Goal: Ask a question

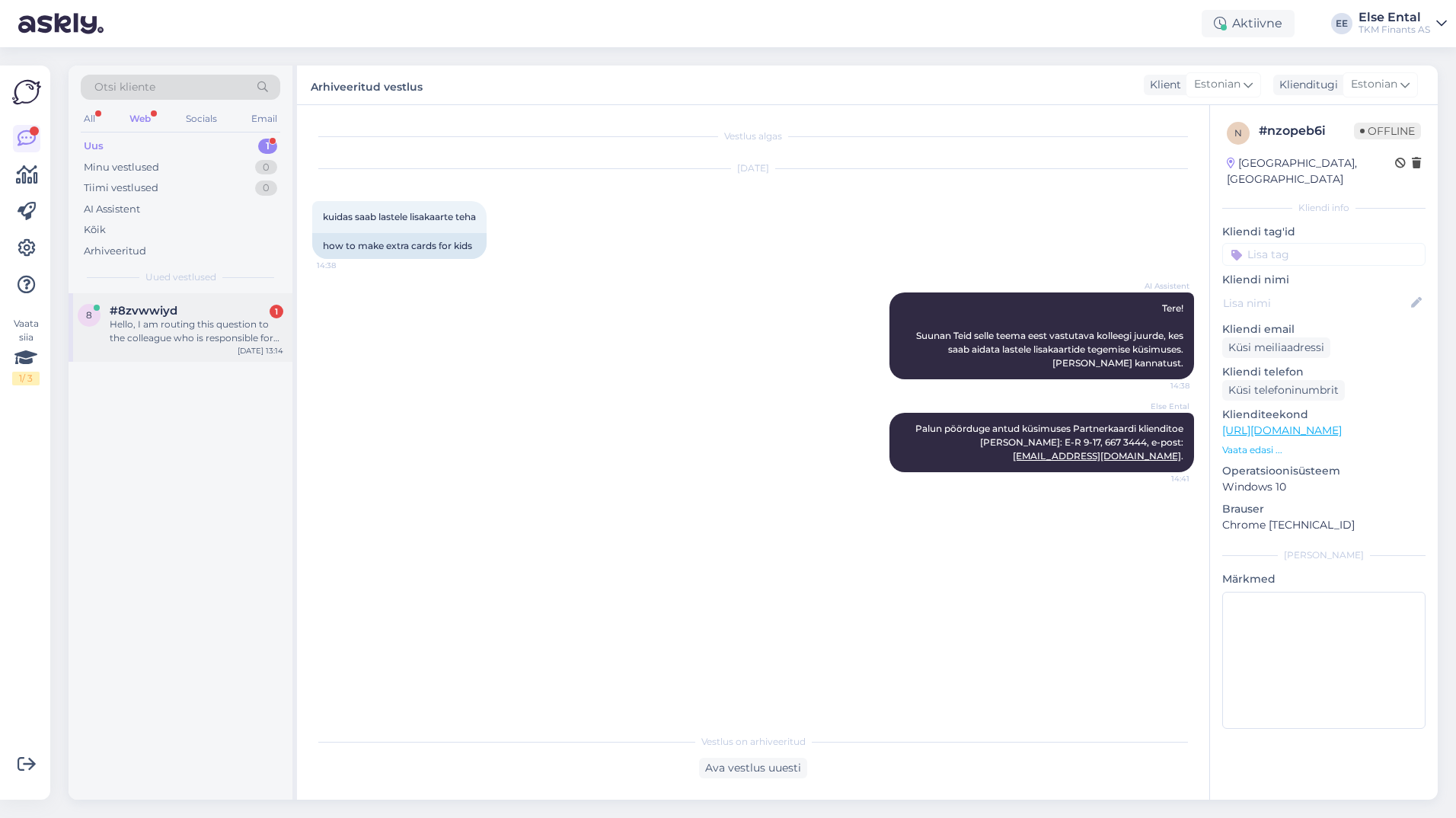
click at [166, 330] on div "Hello, I am routing this question to the colleague who is responsible for this …" at bounding box center [197, 331] width 174 height 27
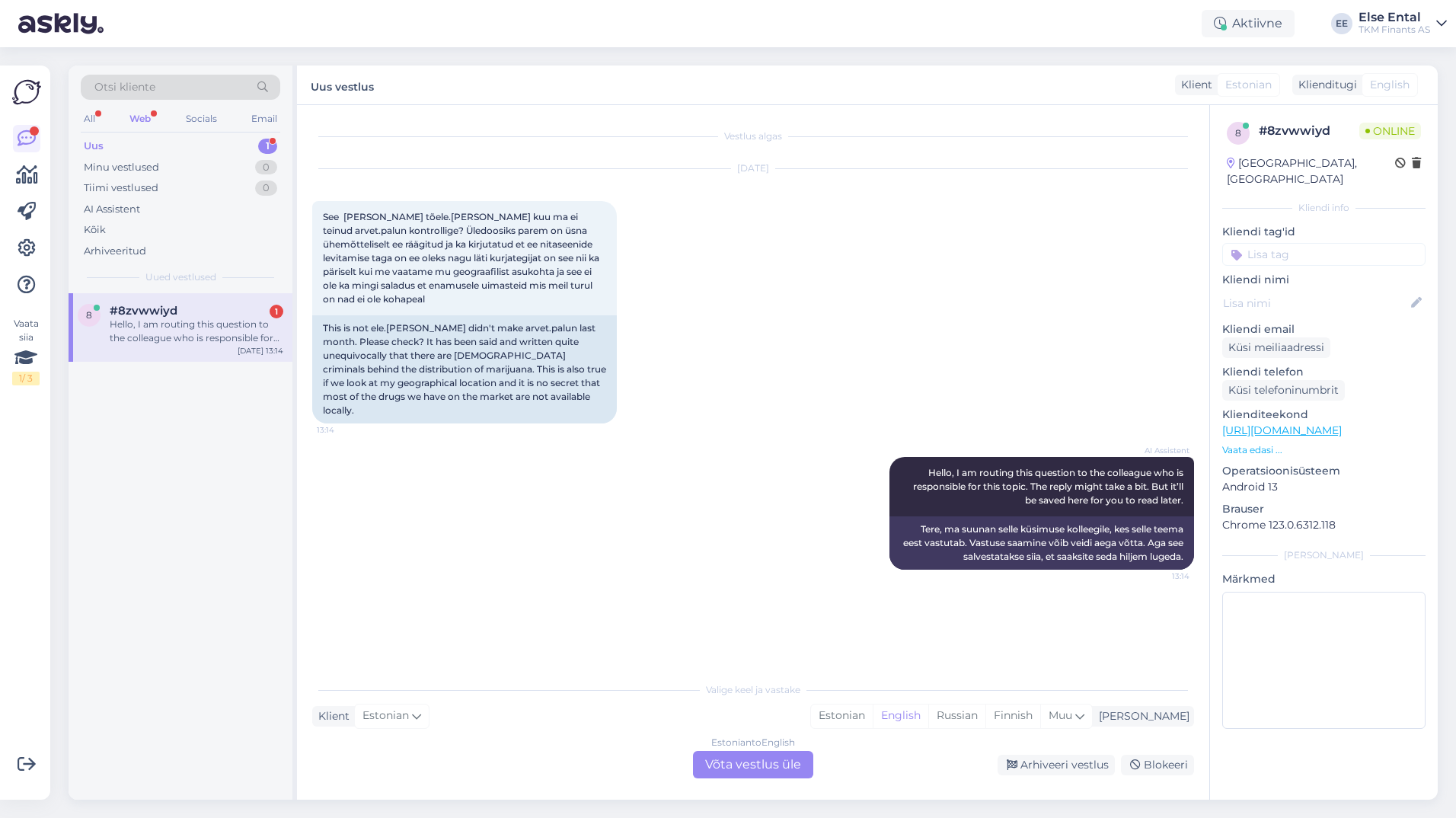
click at [756, 764] on div "Estonian to English Võta vestlus üle" at bounding box center [753, 763] width 120 height 27
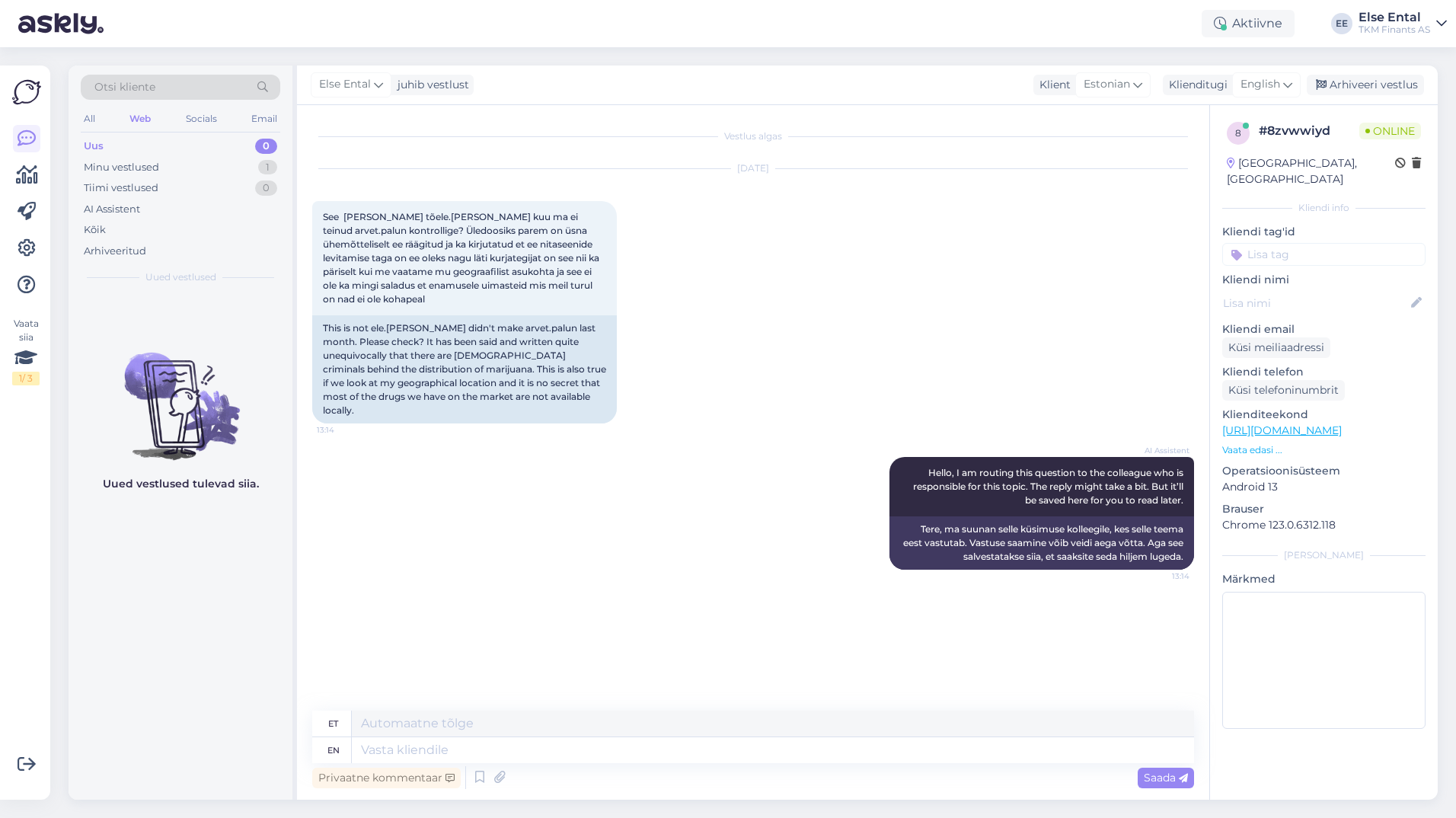
click at [729, 134] on div "Vestlus algas" at bounding box center [753, 136] width 882 height 14
drag, startPoint x: 157, startPoint y: 737, endPoint x: 166, endPoint y: 731, distance: 10.8
click at [157, 737] on div "Uued vestlused tulevad siia." at bounding box center [181, 546] width 224 height 506
click at [1269, 77] on span "English" at bounding box center [1260, 85] width 40 height 17
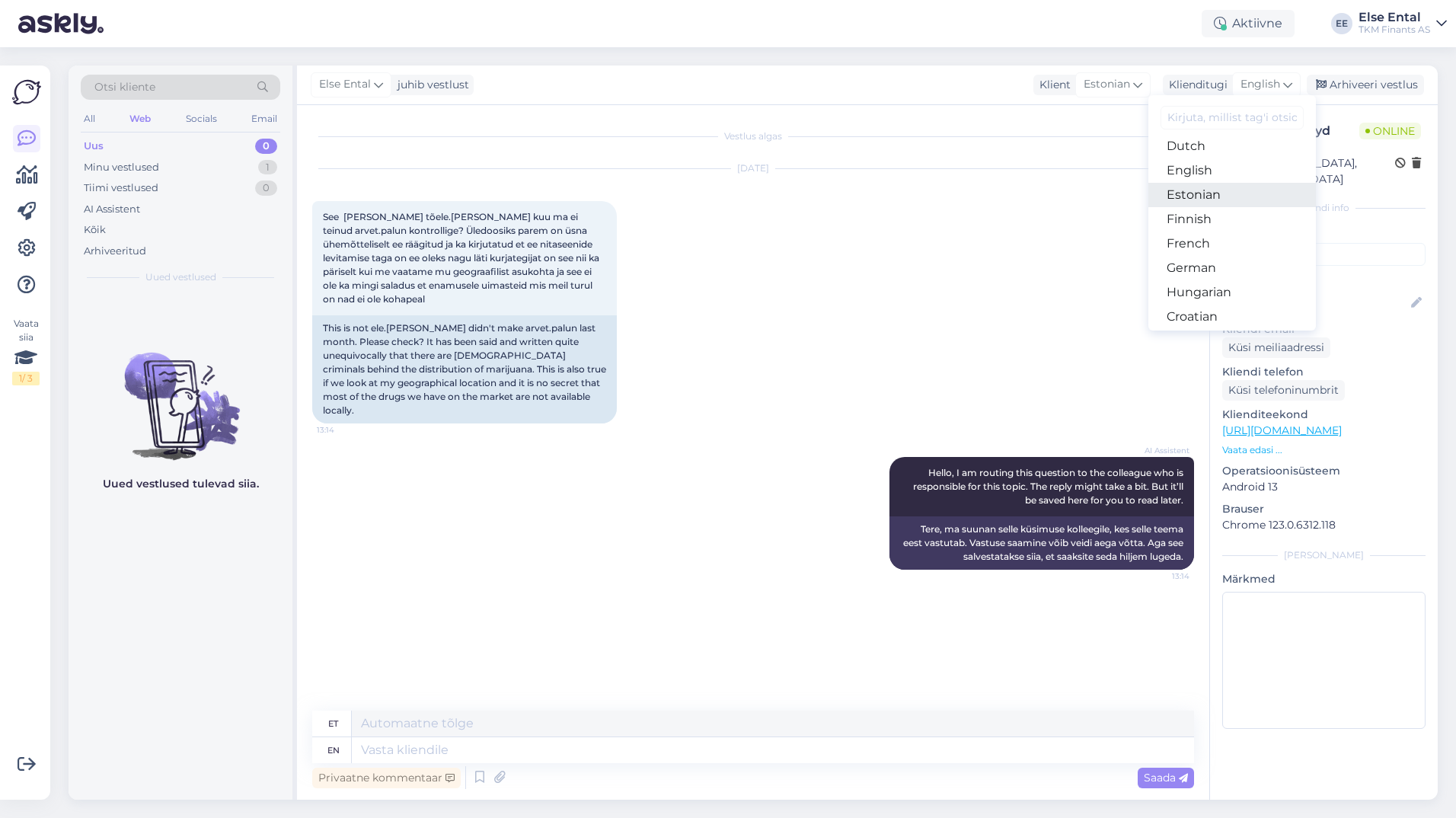
scroll to position [76, 0]
click at [1214, 268] on link "Estonian" at bounding box center [1232, 271] width 167 height 24
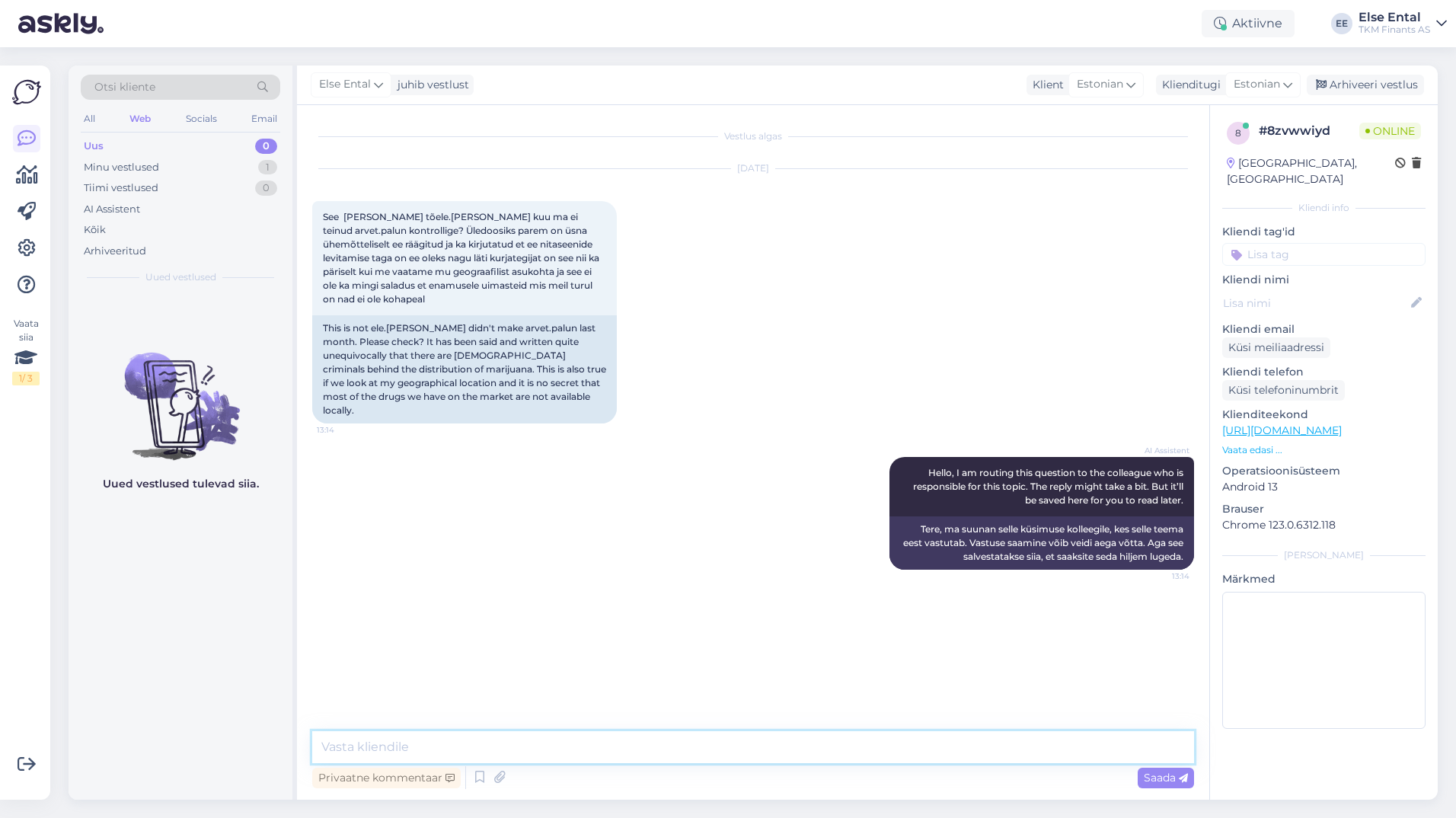
click at [531, 738] on textarea at bounding box center [753, 747] width 882 height 32
click at [570, 548] on div "AI Assistent Hello, I am routing this question to the colleague who is responsi…" at bounding box center [753, 512] width 882 height 146
click at [164, 157] on div "Minu vestlused 1" at bounding box center [181, 167] width 199 height 22
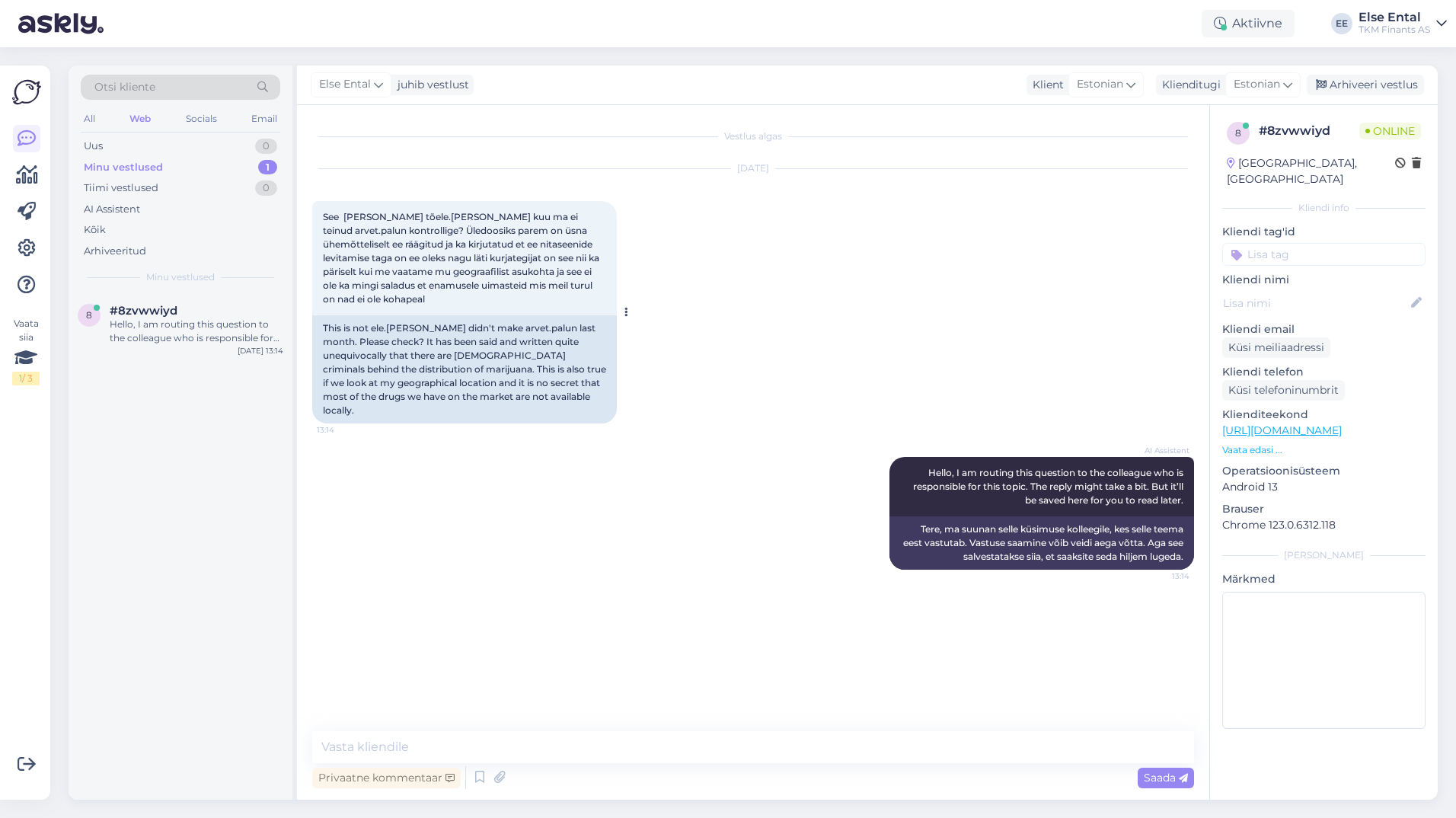
click at [441, 247] on span "See [PERSON_NAME] tõele.[PERSON_NAME] kuu ma ei teinud arvet.palun kontrollige?…" at bounding box center [462, 258] width 278 height 94
click at [540, 746] on textarea at bounding box center [753, 747] width 882 height 32
click at [540, 745] on textarea at bounding box center [753, 747] width 882 height 32
click at [468, 747] on textarea at bounding box center [753, 747] width 882 height 32
click at [569, 747] on textarea at bounding box center [753, 747] width 882 height 32
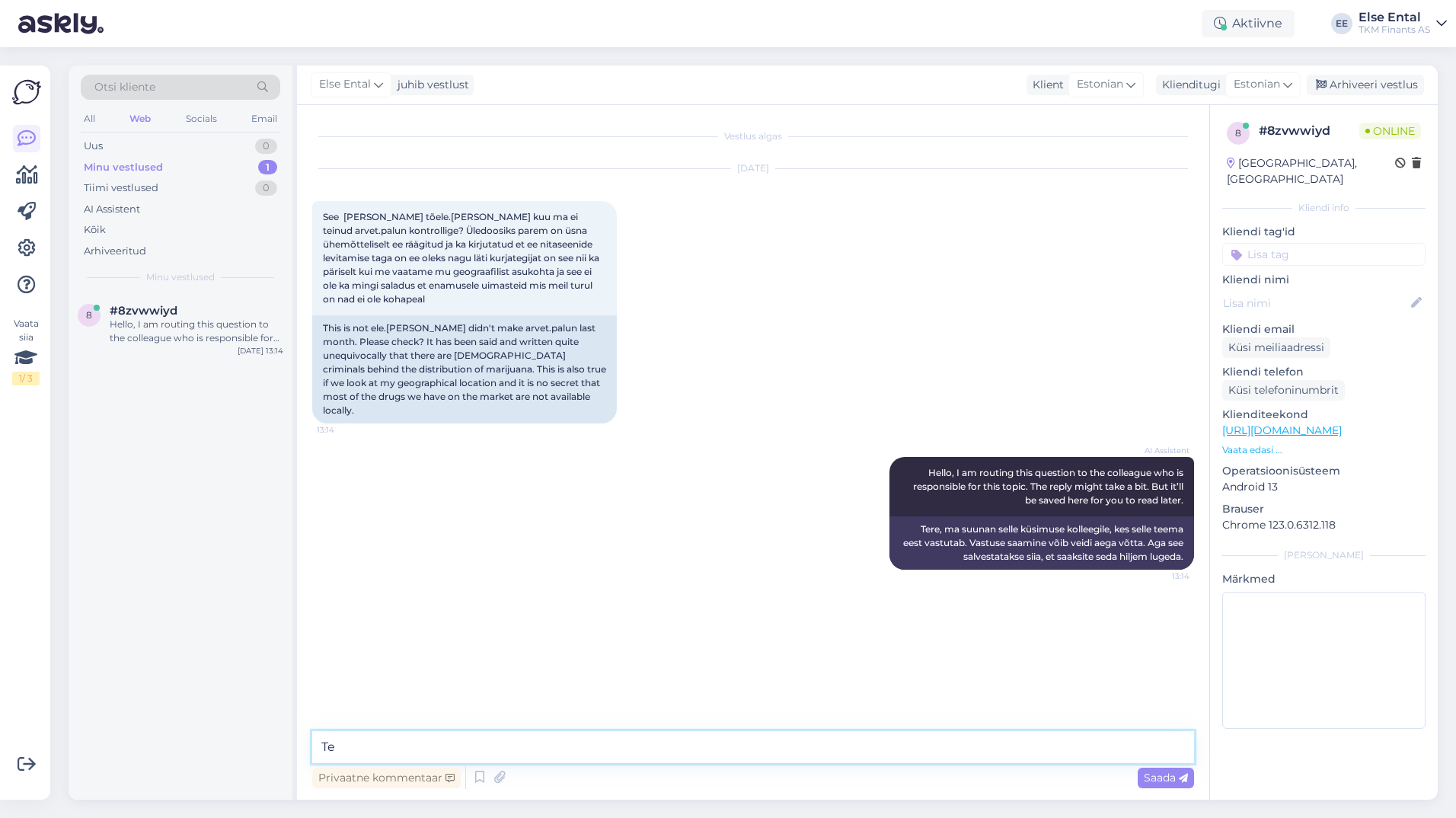
type textarea "T"
click at [495, 730] on div "Vestlus algas [DATE] See [PERSON_NAME] tõele.[PERSON_NAME] kuu ma ei teinud arv…" at bounding box center [753, 452] width 912 height 694
click at [424, 605] on div "Vestlus algas [DATE] See [PERSON_NAME] tõele.[PERSON_NAME] kuu ma ei teinud arv…" at bounding box center [760, 418] width 895 height 597
click at [374, 756] on textarea at bounding box center [753, 747] width 882 height 32
click at [624, 754] on textarea "Tere, palun täpsustage oma küsimust." at bounding box center [753, 747] width 882 height 32
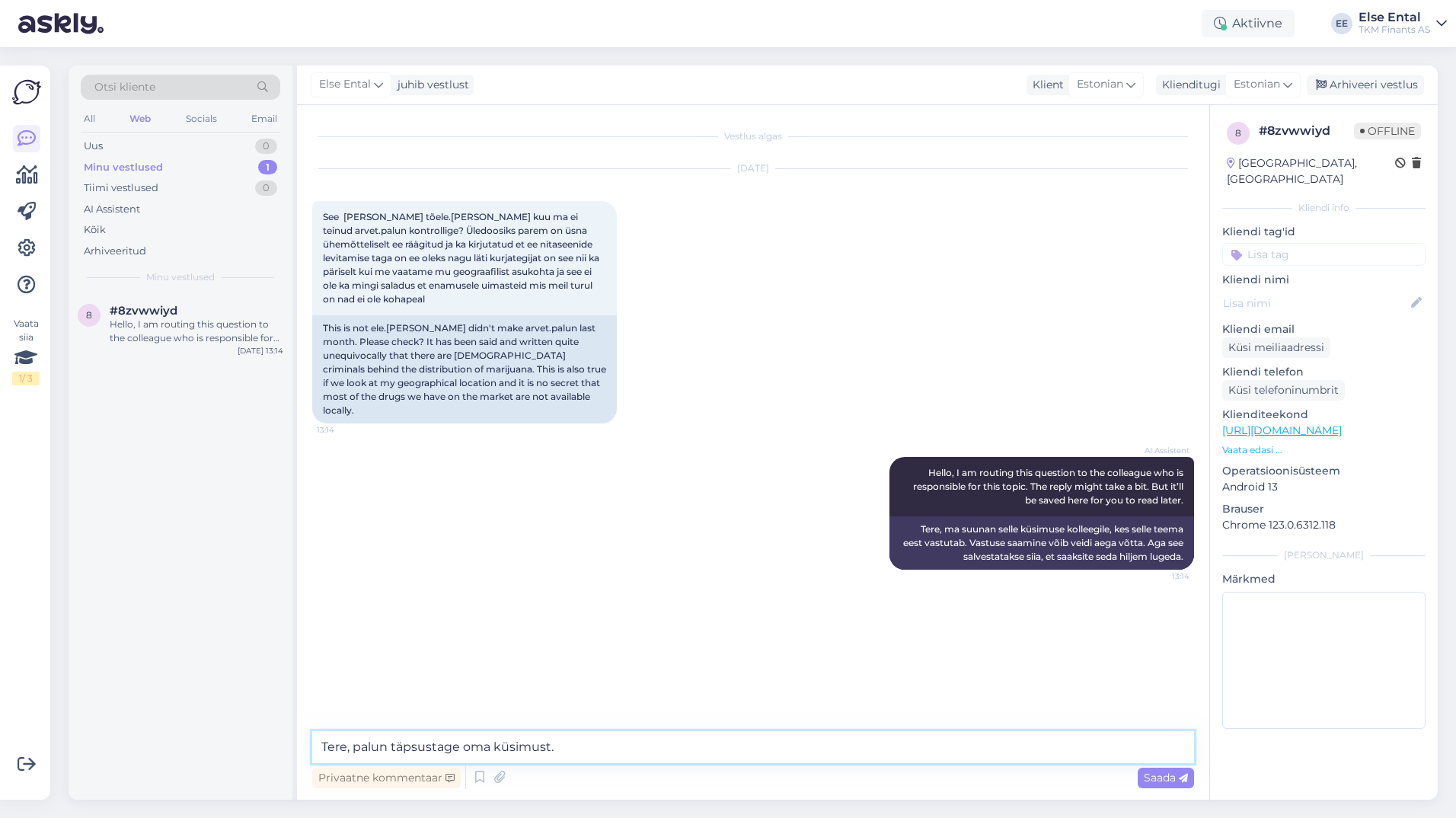
type textarea "Tere, palun täpsustage oma küsimust."
click at [601, 736] on textarea "Tere, palun täpsustage oma küsimust." at bounding box center [753, 747] width 882 height 32
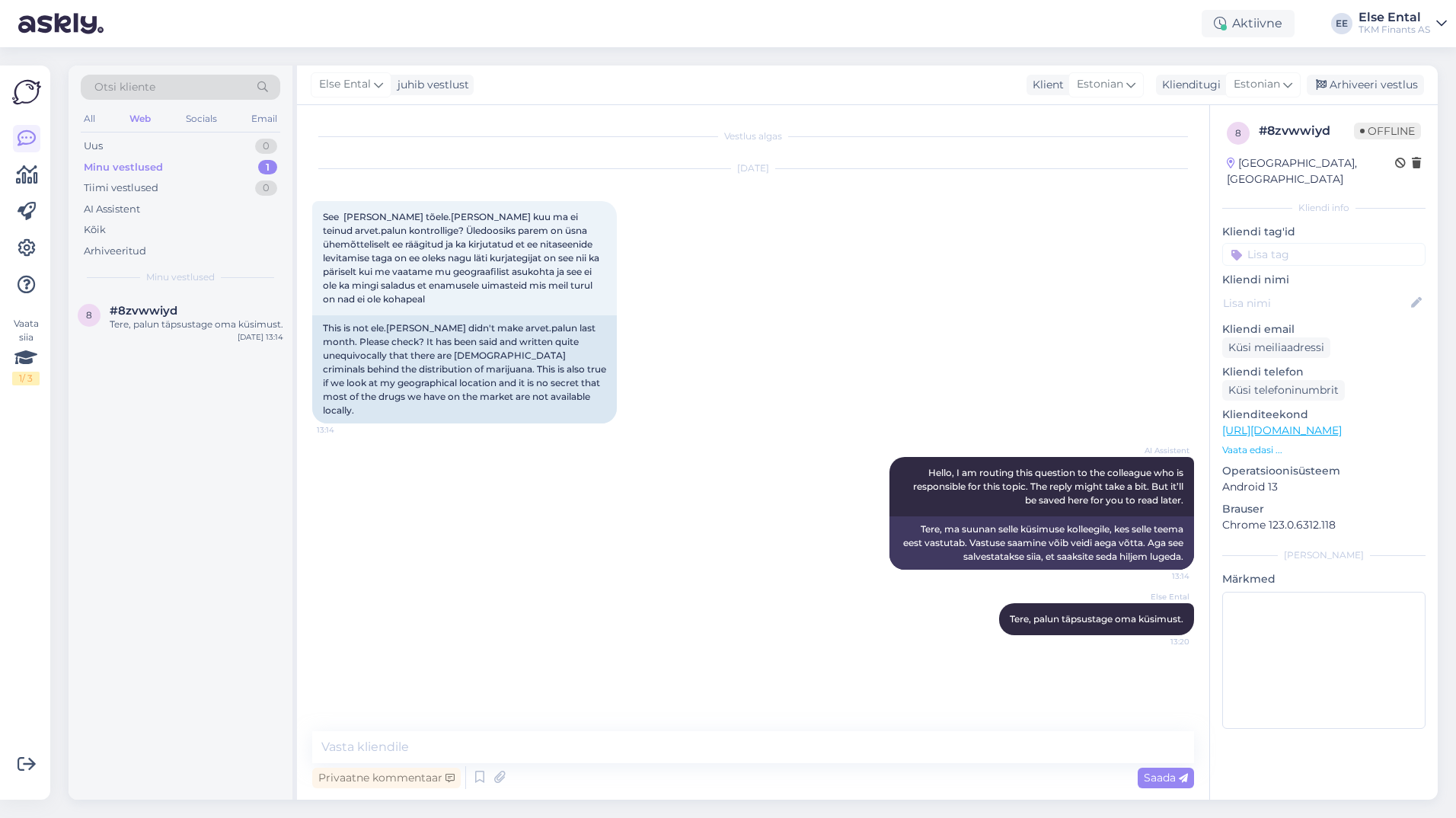
click at [540, 722] on div "Vestlus algas [DATE] See [PERSON_NAME] tõele.[PERSON_NAME] kuu ma ei teinud arv…" at bounding box center [753, 452] width 912 height 694
click at [478, 779] on icon at bounding box center [479, 778] width 18 height 23
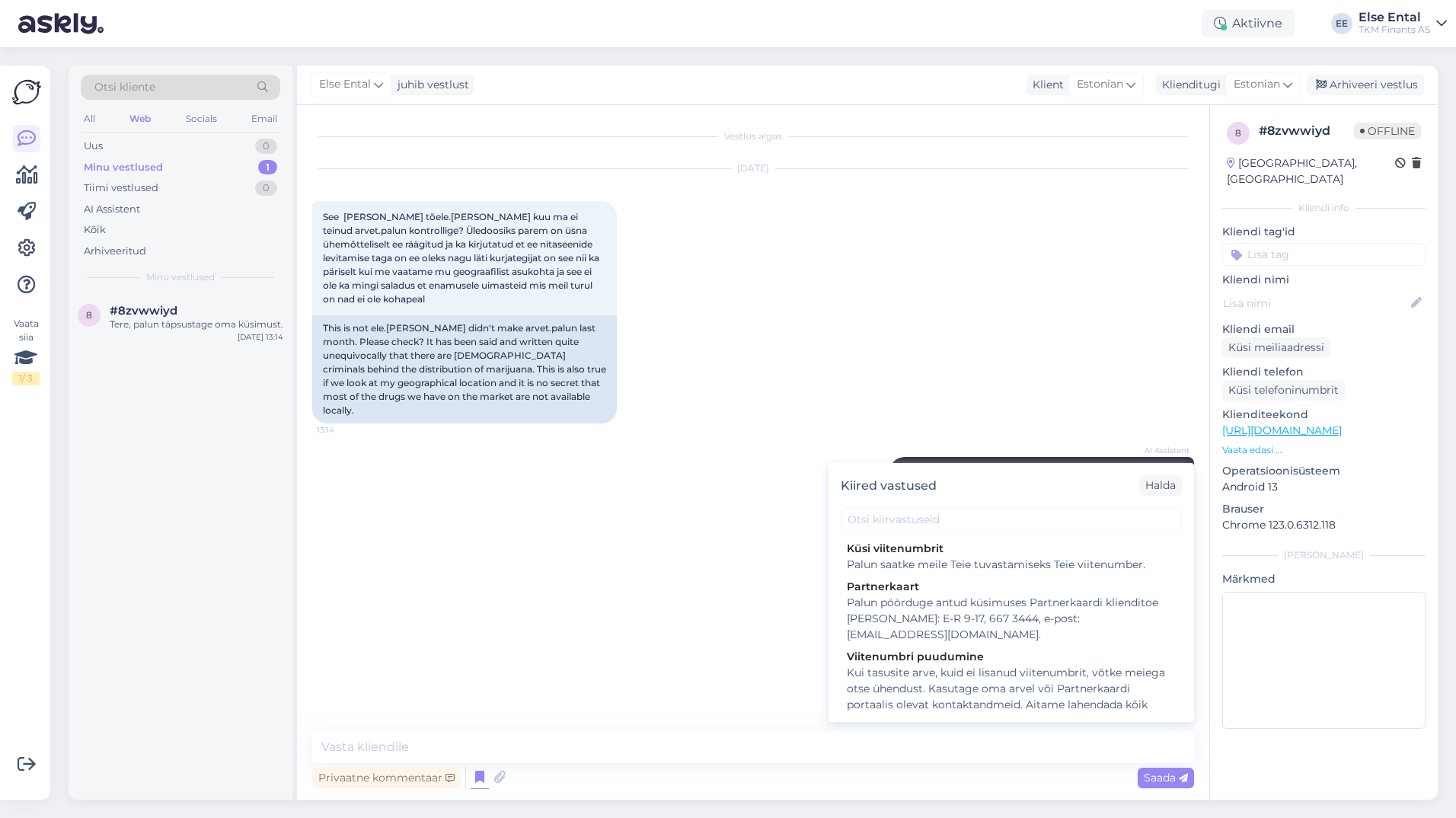
click at [689, 511] on div "AI Assistent Hello, I am routing this question to the colleague who is responsi…" at bounding box center [753, 512] width 882 height 146
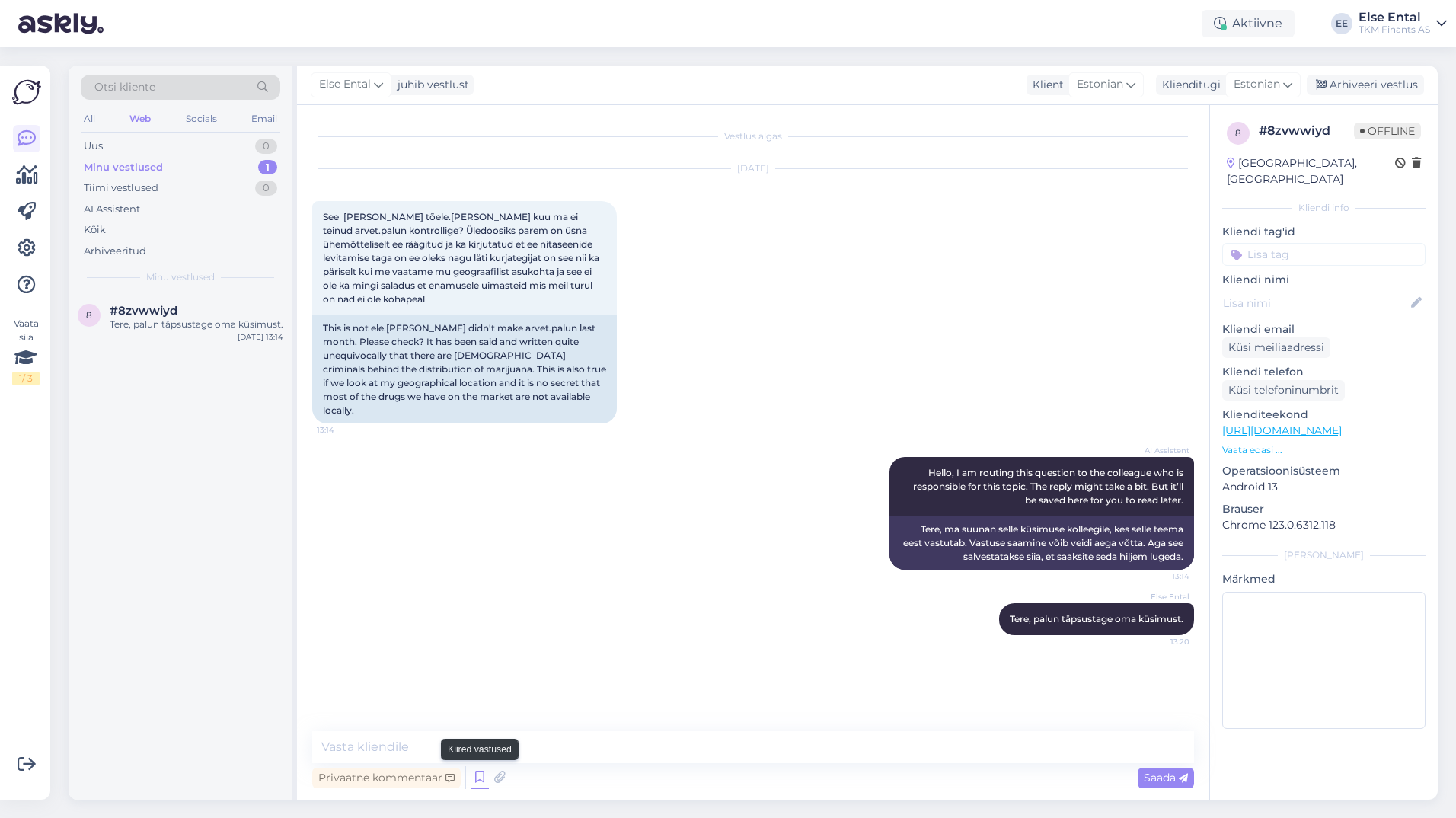
click at [474, 778] on icon at bounding box center [479, 778] width 18 height 23
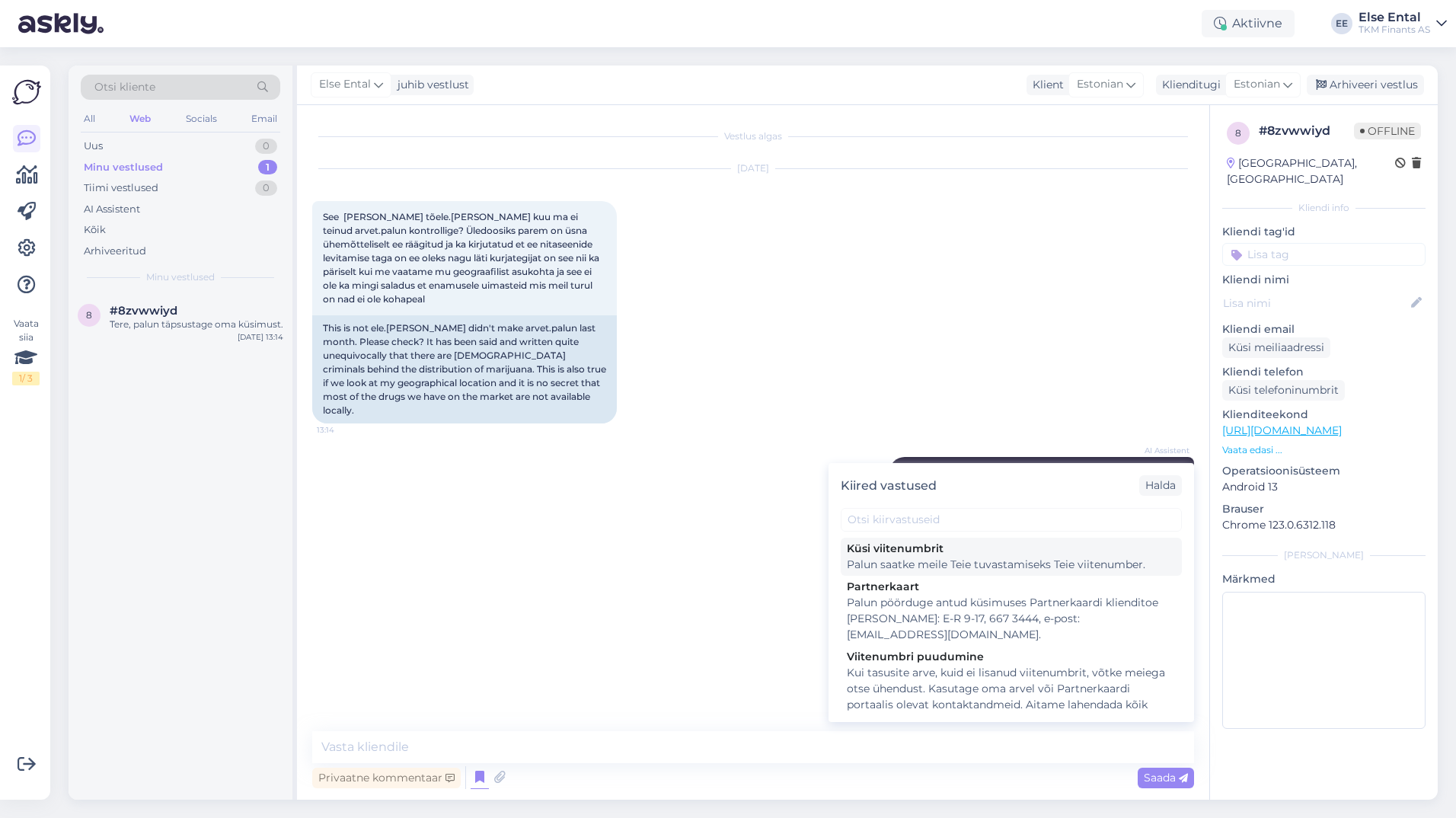
click at [940, 566] on div "Palun saatke meile Teie tuvastamiseks Teie viitenumber." at bounding box center [1011, 564] width 329 height 16
type textarea "Palun saatke meile Teie tuvastamiseks Teie viitenumber."
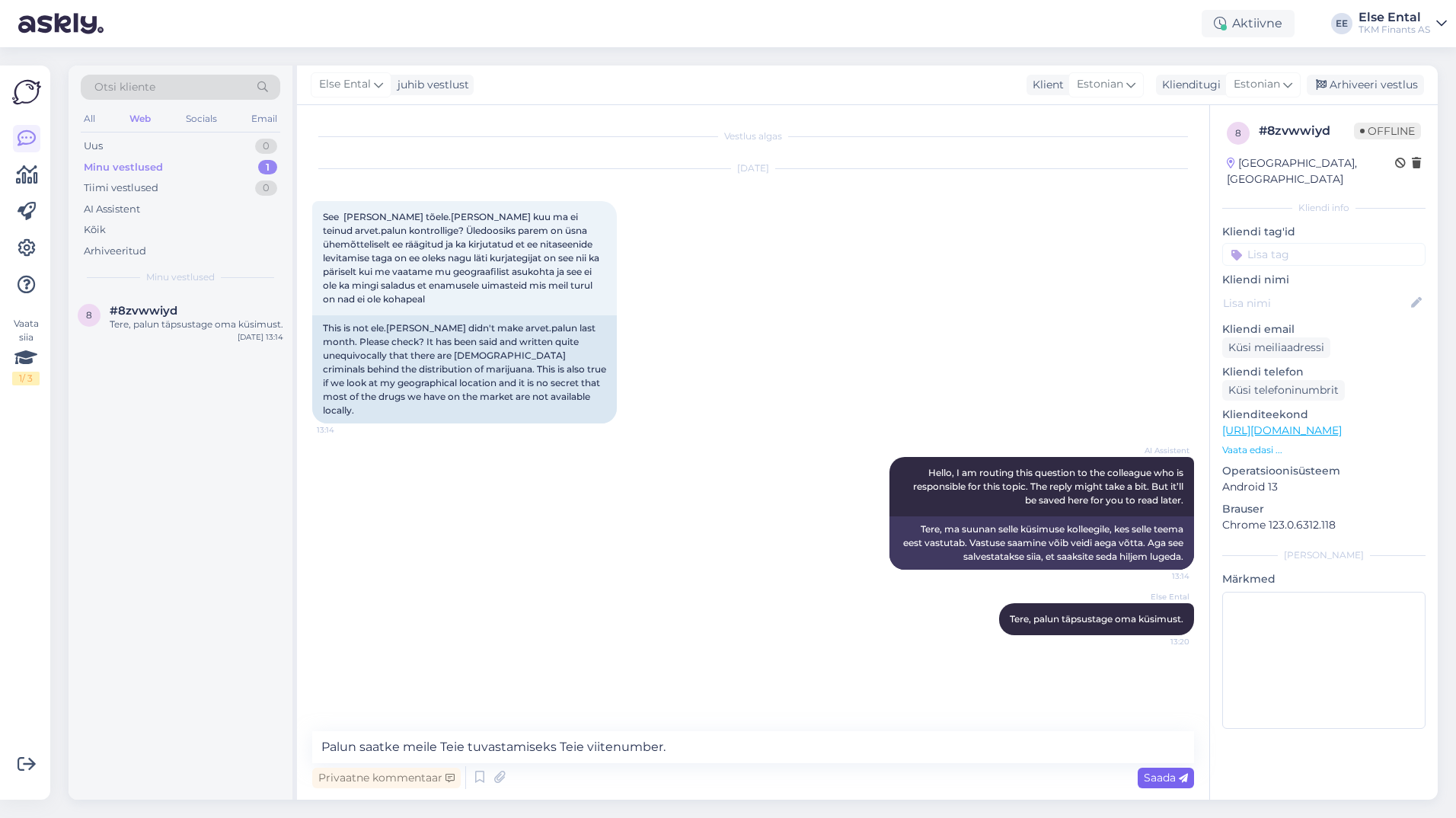
click at [1158, 779] on span "Saada" at bounding box center [1165, 777] width 44 height 14
